Goal: Information Seeking & Learning: Learn about a topic

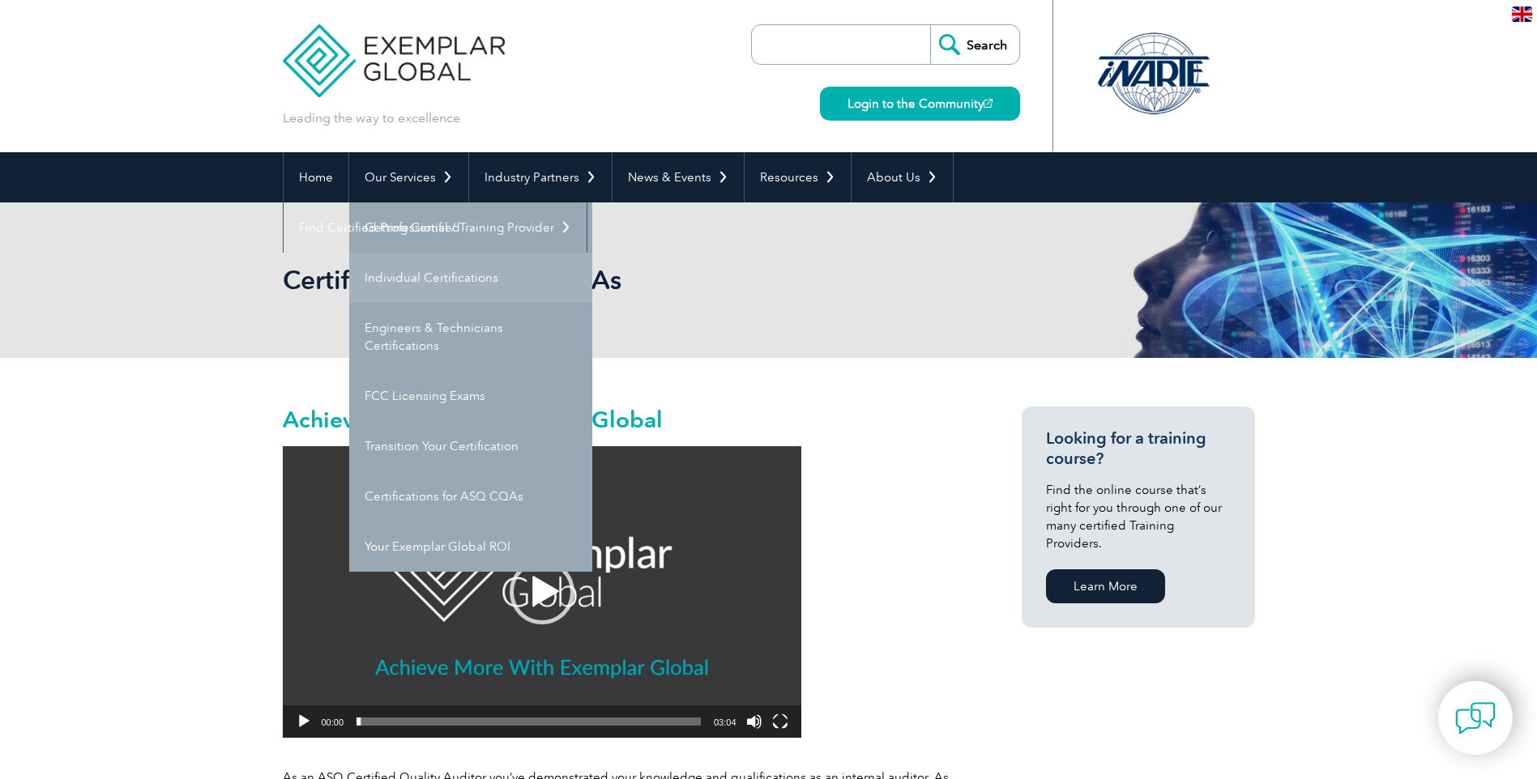
click at [449, 269] on link "Individual Certifications" at bounding box center [470, 278] width 243 height 50
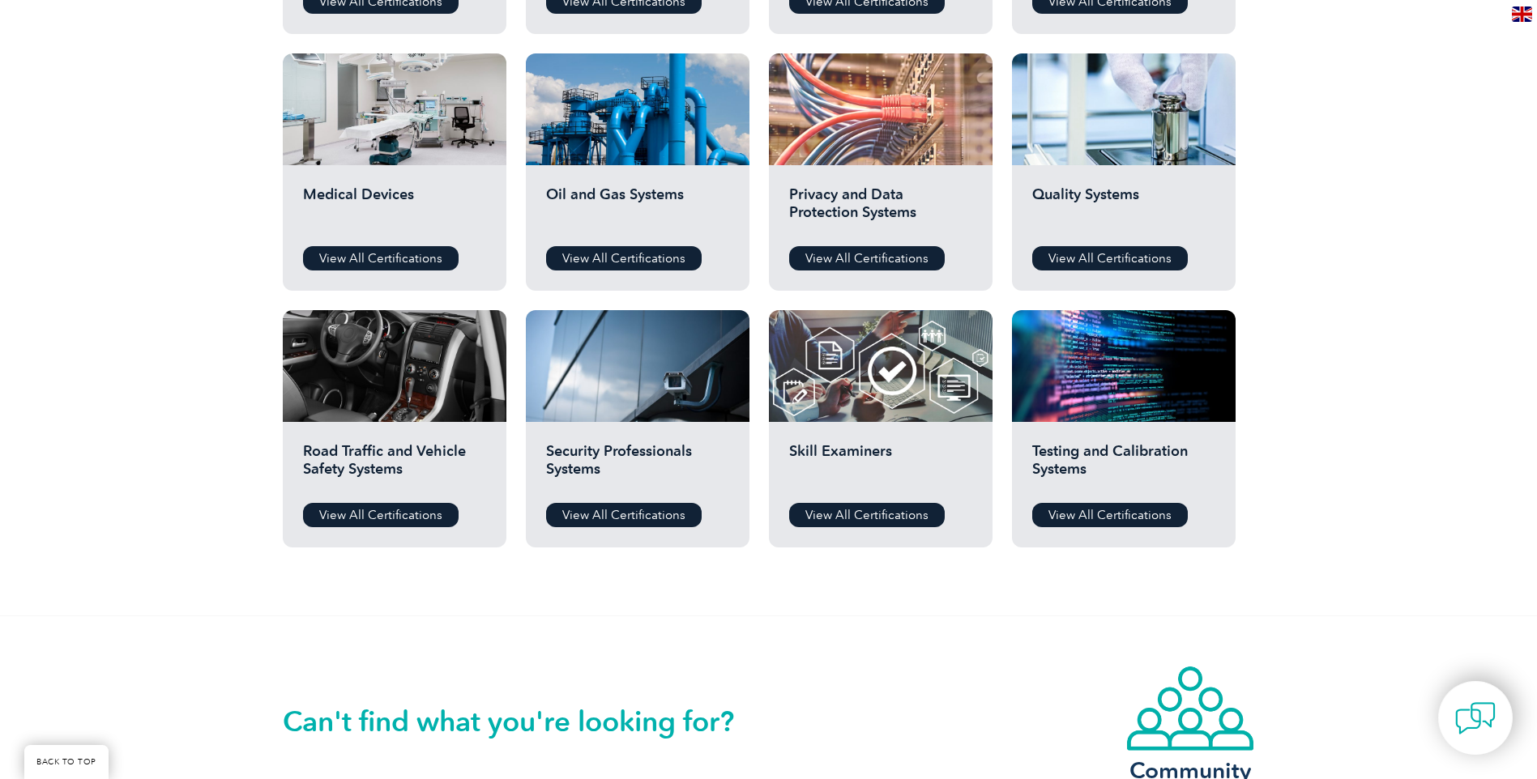
scroll to position [891, 0]
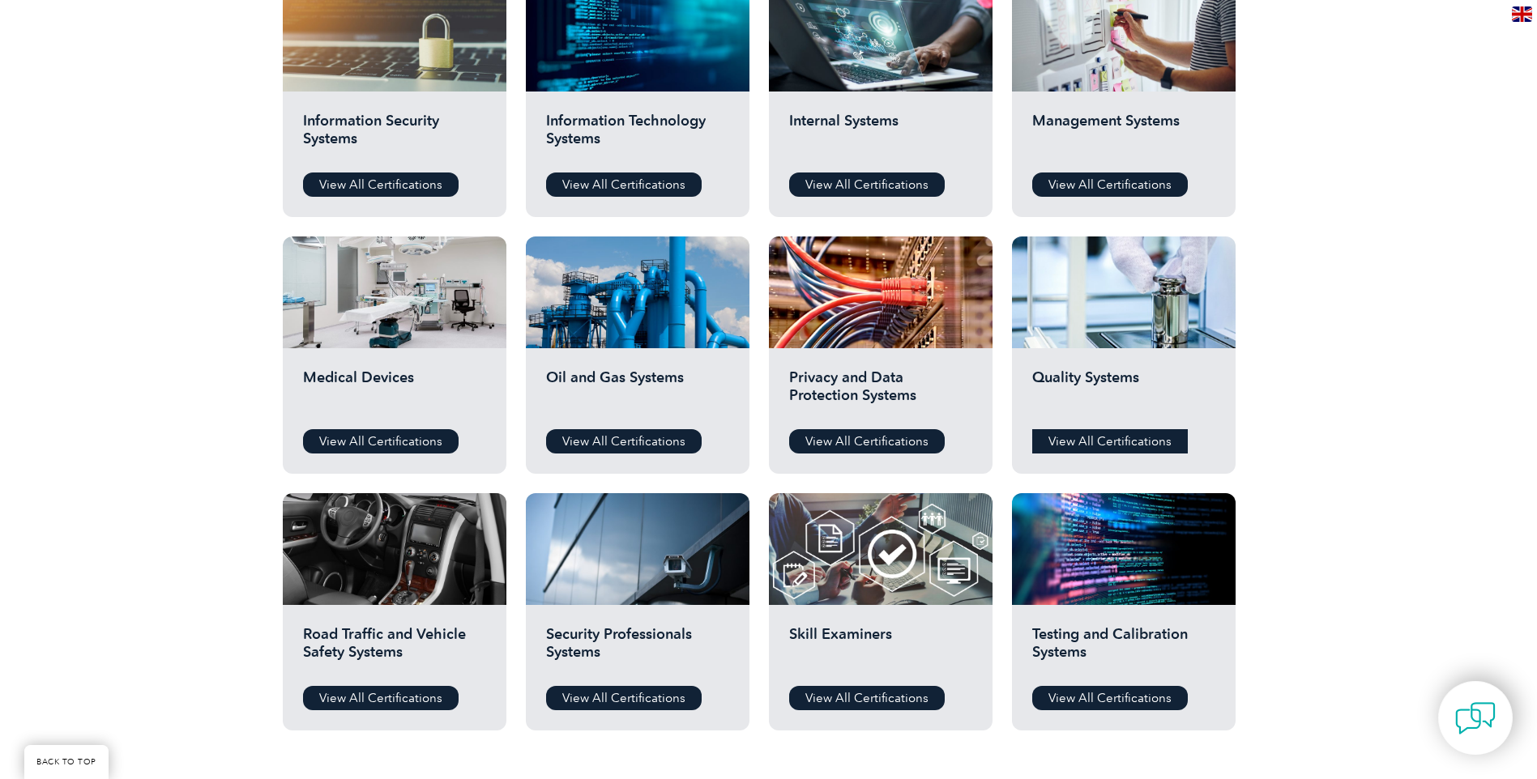
click at [1149, 433] on link "View All Certifications" at bounding box center [1110, 441] width 156 height 24
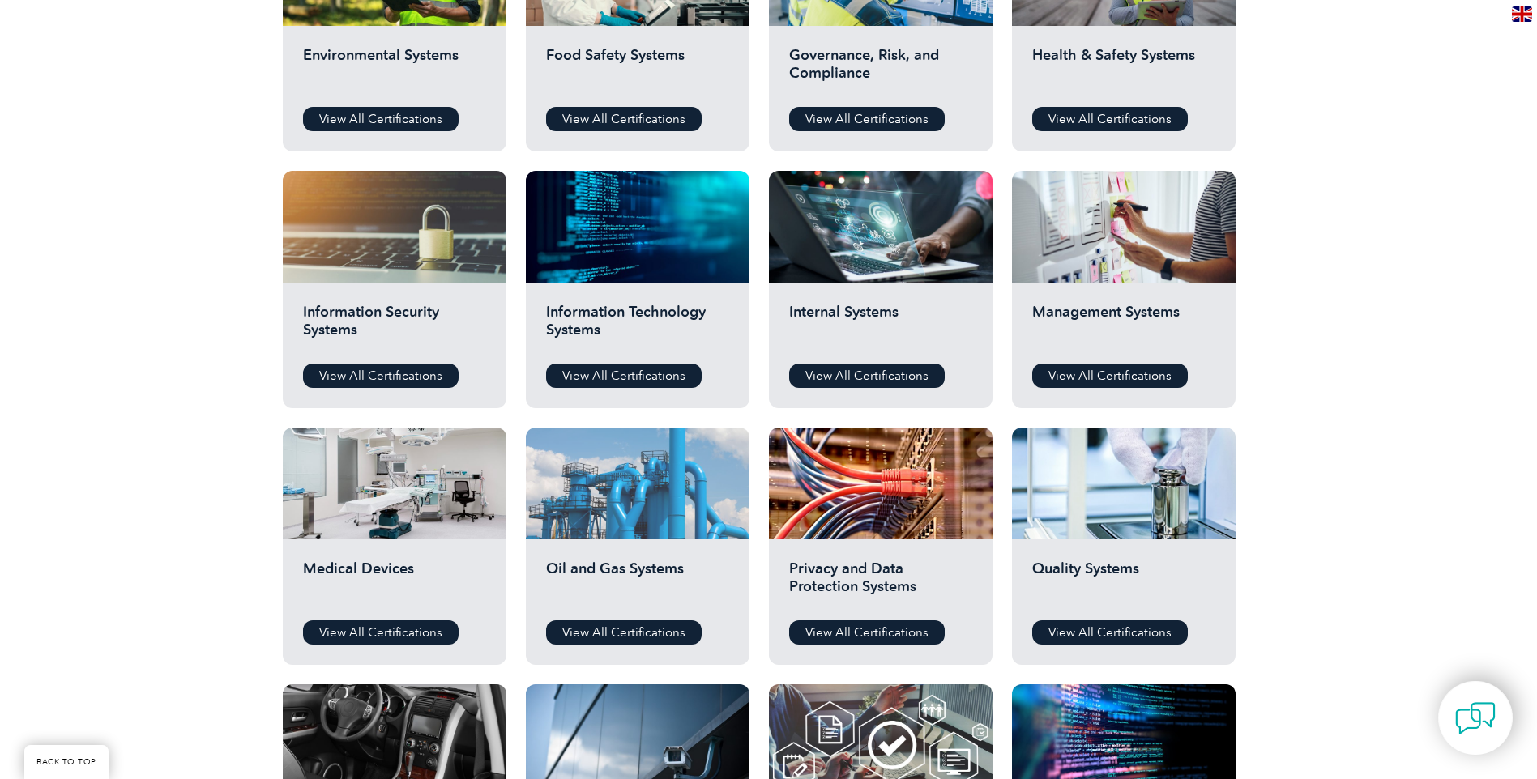
scroll to position [486, 0]
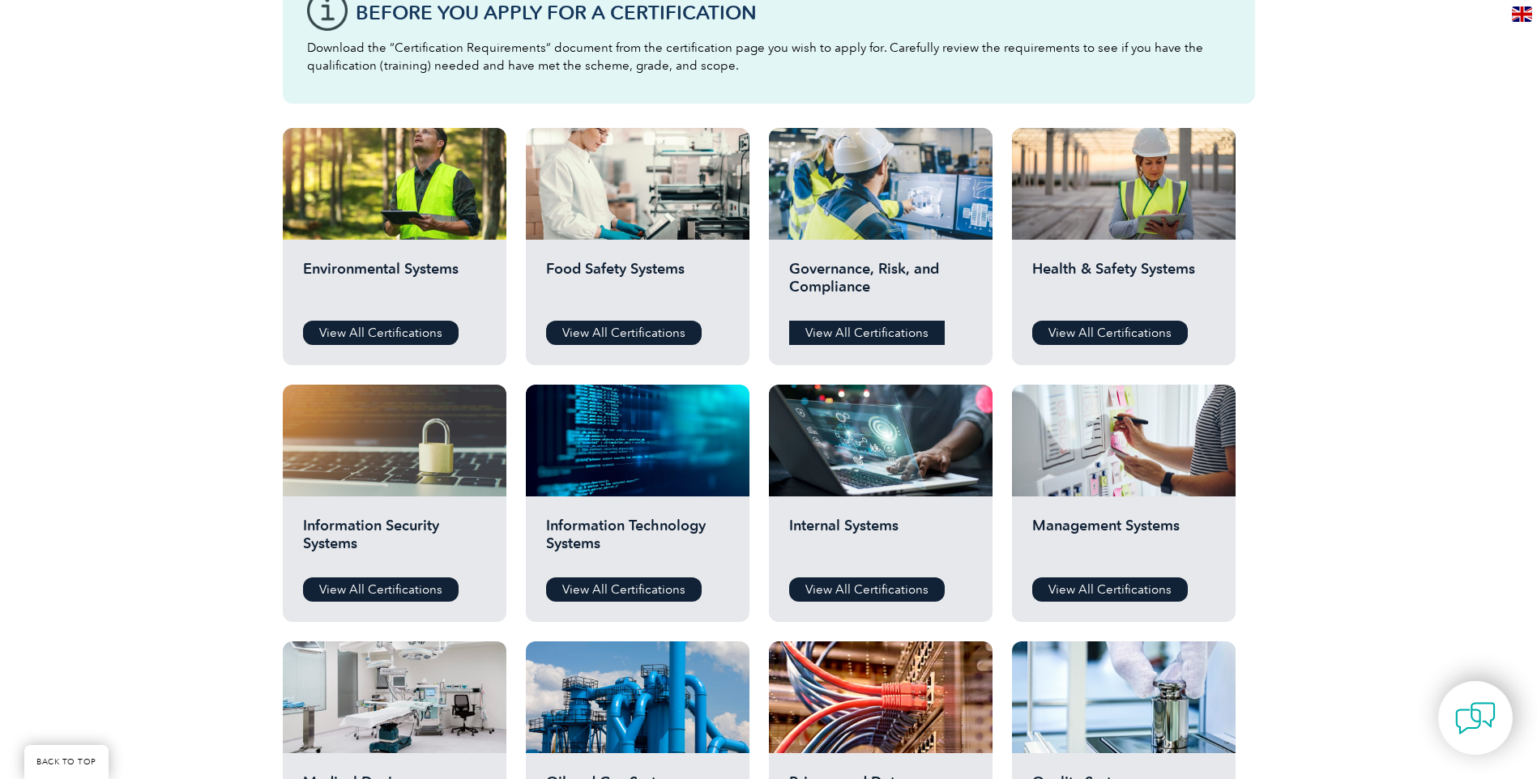
click at [890, 325] on link "View All Certifications" at bounding box center [867, 333] width 156 height 24
click at [1110, 579] on link "View All Certifications" at bounding box center [1110, 590] width 156 height 24
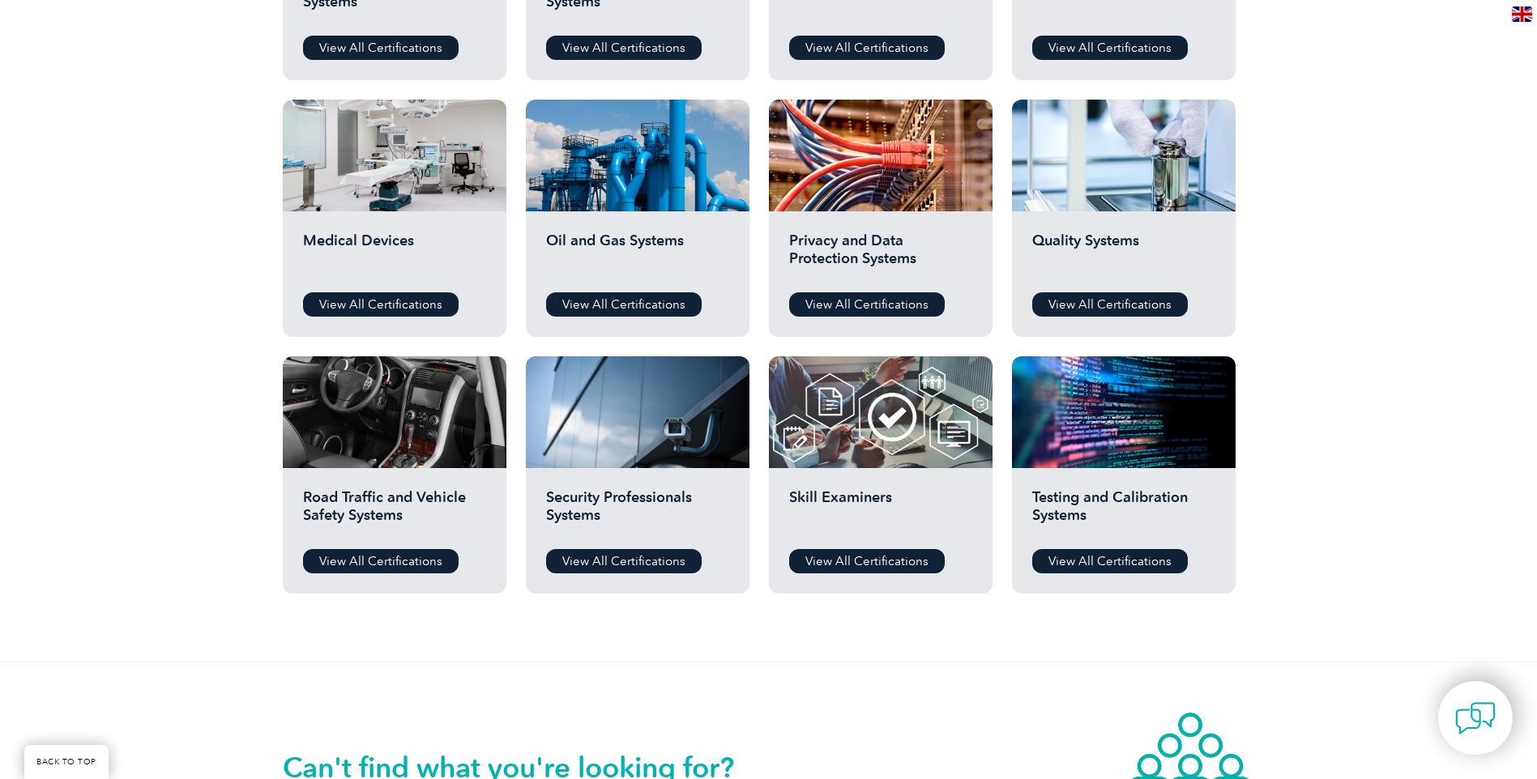
scroll to position [1053, 0]
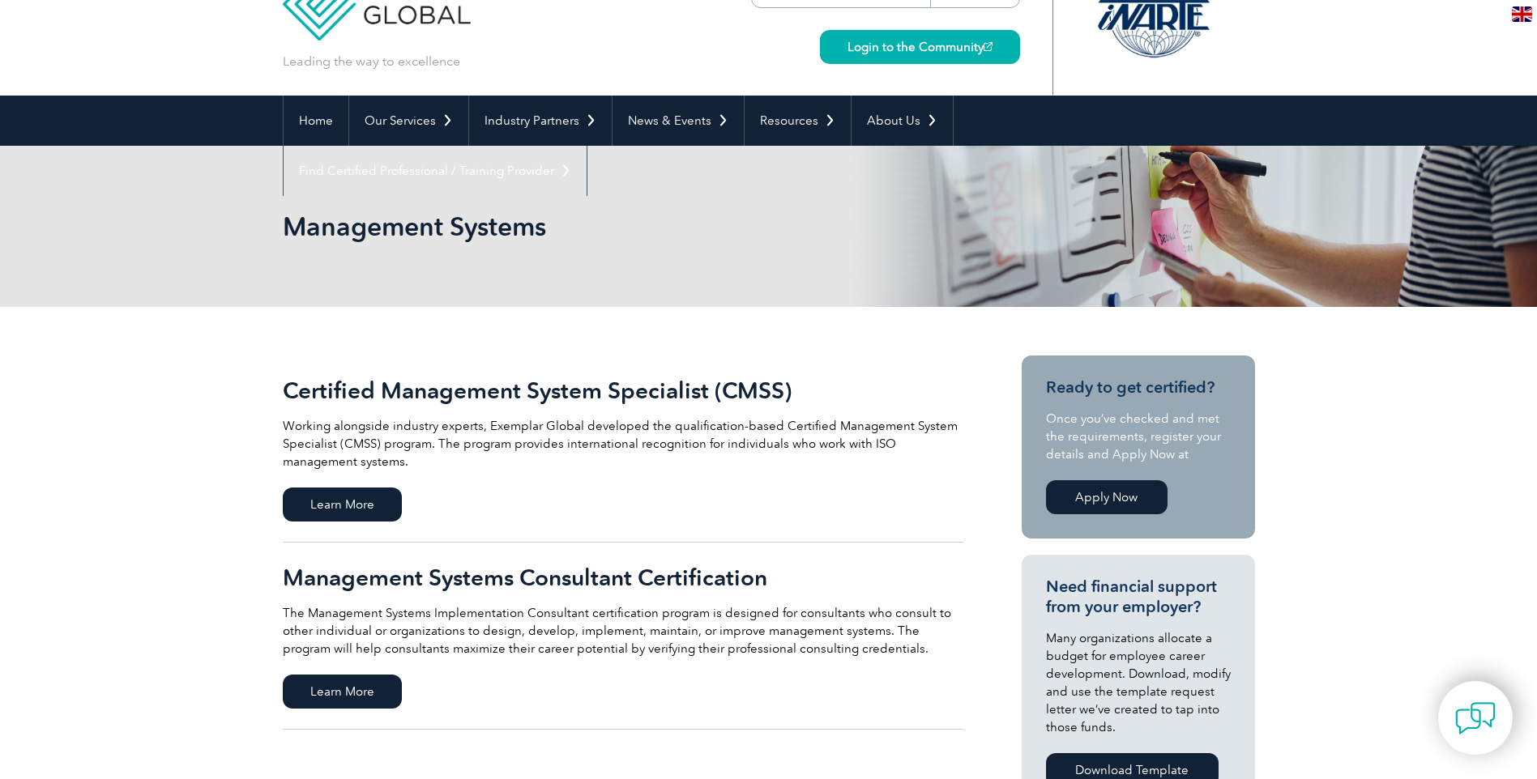
scroll to position [81, 0]
